Goal: Find specific page/section: Find specific page/section

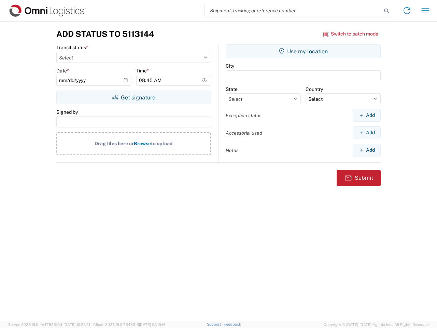
click at [293, 11] on input "search" at bounding box center [293, 10] width 177 height 13
click at [387, 11] on icon at bounding box center [387, 11] width 10 height 10
click at [407, 11] on icon at bounding box center [407, 10] width 11 height 11
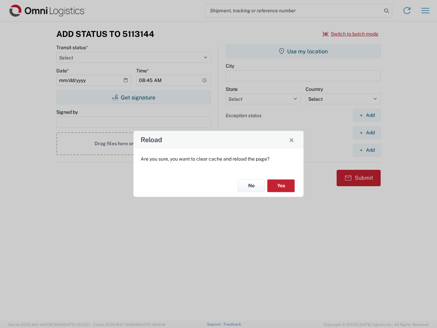
click at [425, 11] on div "Reload Are you sure, you want to clear cache and reload the page? No Yes" at bounding box center [218, 164] width 437 height 328
click at [351, 34] on div "Reload Are you sure, you want to clear cache and reload the page? No Yes" at bounding box center [218, 164] width 437 height 328
click at [134, 97] on div "Reload Are you sure, you want to clear cache and reload the page? No Yes" at bounding box center [218, 164] width 437 height 328
click at [303, 51] on div "Reload Are you sure, you want to clear cache and reload the page? No Yes" at bounding box center [218, 164] width 437 height 328
click at [367, 115] on div "Reload Are you sure, you want to clear cache and reload the page? No Yes" at bounding box center [218, 164] width 437 height 328
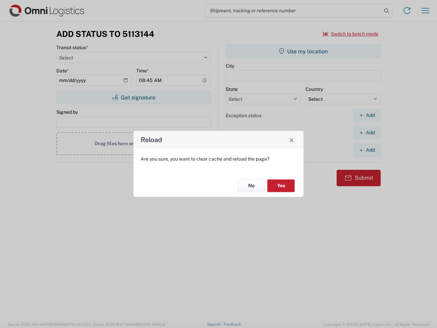
click at [367, 132] on div "Reload Are you sure, you want to clear cache and reload the page? No Yes" at bounding box center [218, 164] width 437 height 328
click at [367, 150] on div "Reload Are you sure, you want to clear cache and reload the page? No Yes" at bounding box center [218, 164] width 437 height 328
